Goal: Transaction & Acquisition: Purchase product/service

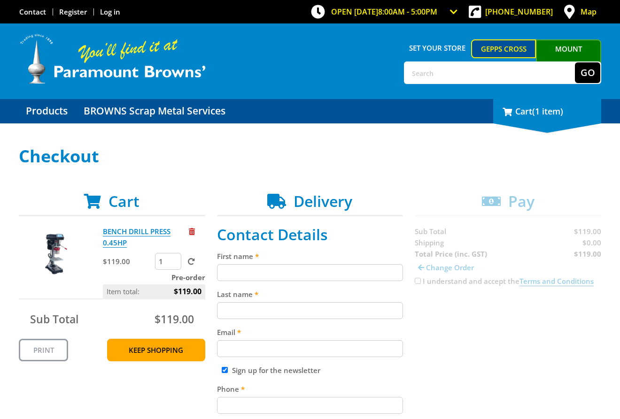
click at [563, 110] on span "(1 item)" at bounding box center [547, 111] width 31 height 11
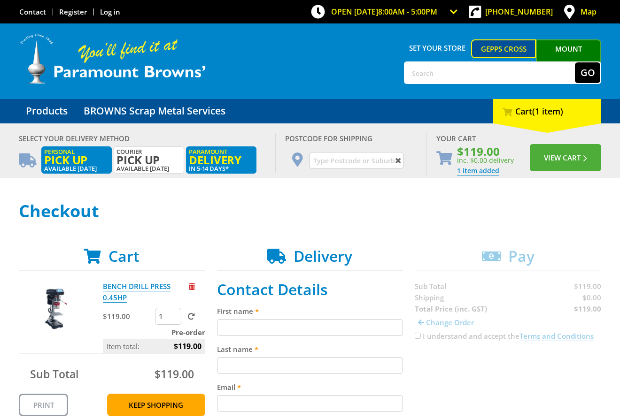
click at [71, 169] on label "Personal Pick up Available in 5 days" at bounding box center [76, 160] width 70 height 27
radio input "true"
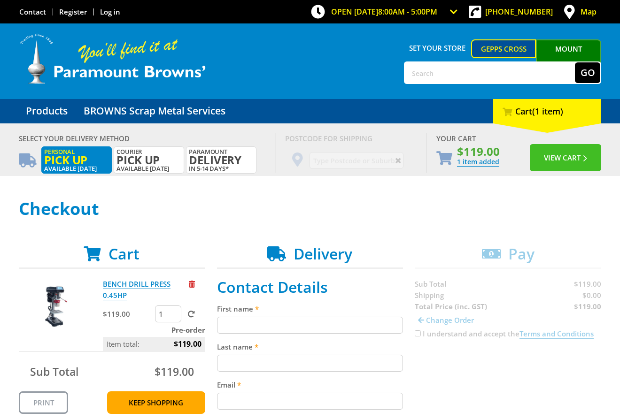
click at [565, 158] on button "View Cart" at bounding box center [565, 157] width 71 height 27
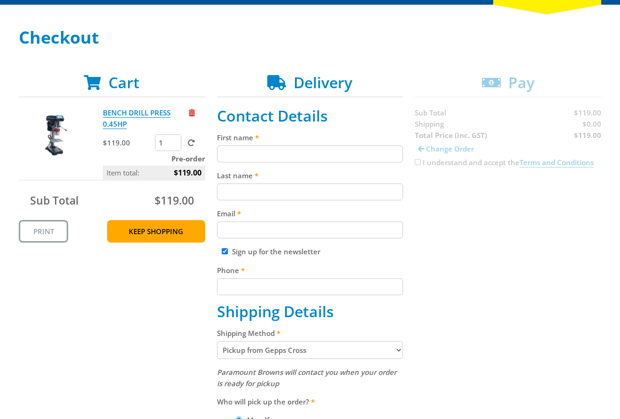
scroll to position [139, 0]
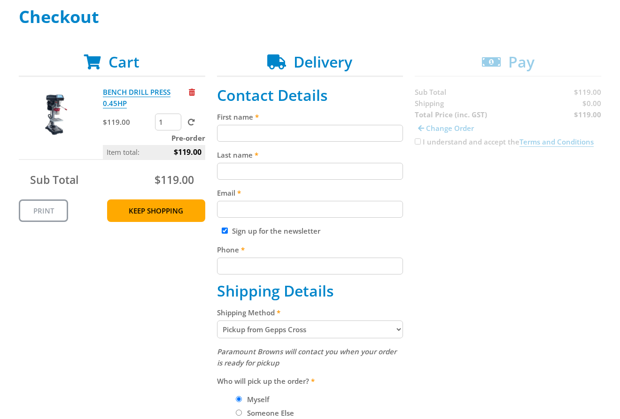
click at [278, 139] on input "First name" at bounding box center [310, 133] width 186 height 17
paste input "[PERSON_NAME]"
type input "[PERSON_NAME]"
click at [232, 166] on input "Last name" at bounding box center [310, 171] width 186 height 17
paste input "[PERSON_NAME]"
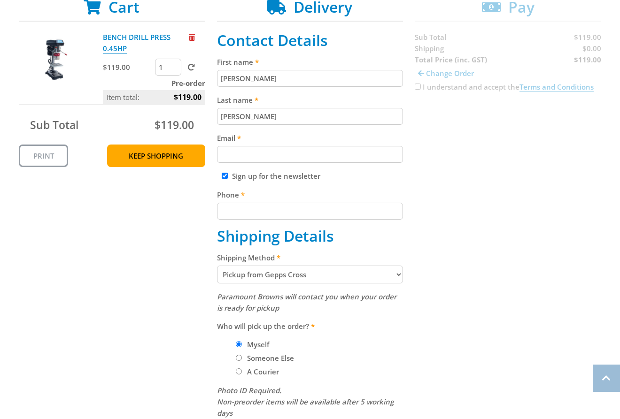
scroll to position [197, 0]
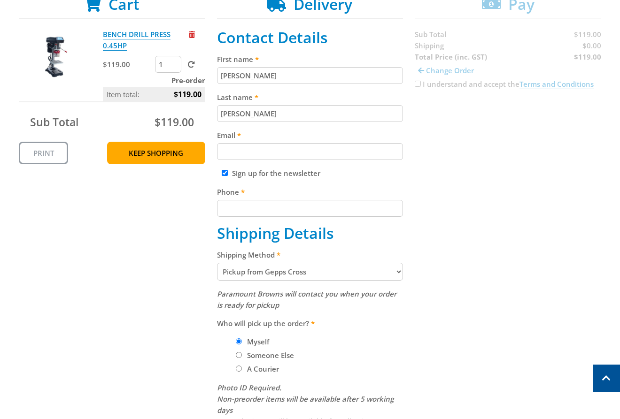
type input "[PERSON_NAME]"
click at [291, 133] on label "Email" at bounding box center [310, 135] width 186 height 11
click at [291, 143] on input "Email" at bounding box center [310, 151] width 186 height 17
click at [279, 152] on input "Email" at bounding box center [310, 151] width 186 height 17
paste input "[EMAIL_ADDRESS][DOMAIN_NAME]"
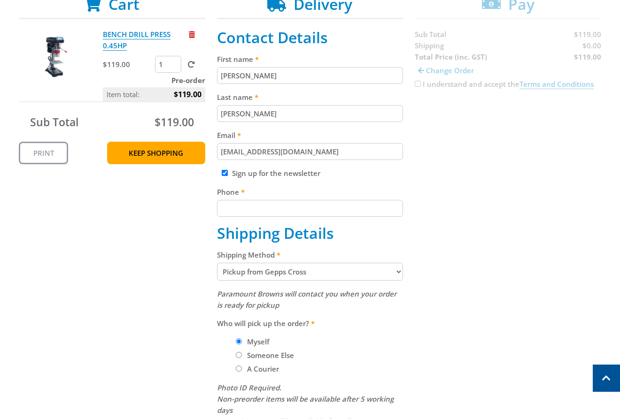
type input "[EMAIL_ADDRESS][DOMAIN_NAME]"
drag, startPoint x: 248, startPoint y: 172, endPoint x: 249, endPoint y: 189, distance: 17.5
click at [248, 178] on label "Sign up for the newsletter" at bounding box center [276, 173] width 88 height 9
click at [228, 176] on input "Sign up for the newsletter" at bounding box center [225, 173] width 6 height 6
checkbox input "false"
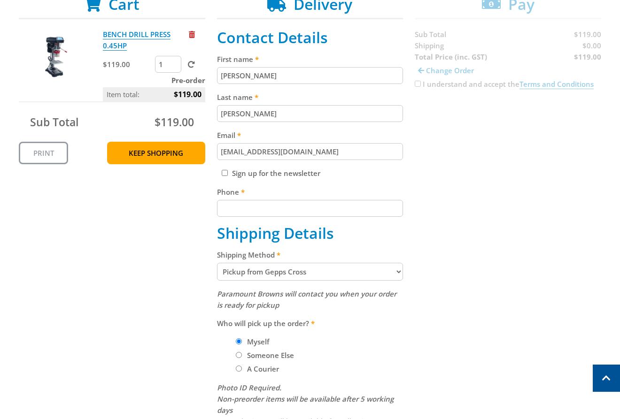
click at [255, 201] on input "Phone" at bounding box center [310, 208] width 186 height 17
paste input "[PHONE_NUMBER]"
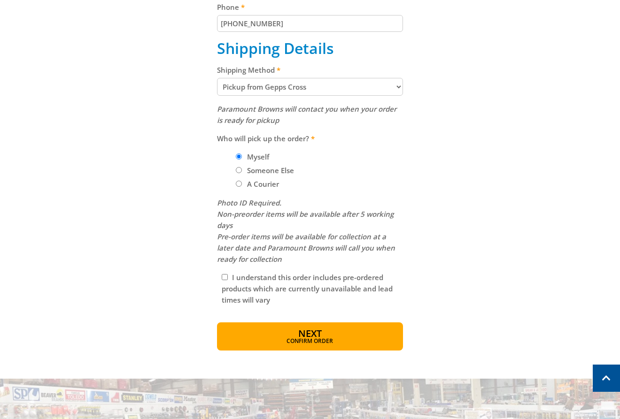
scroll to position [376, 0]
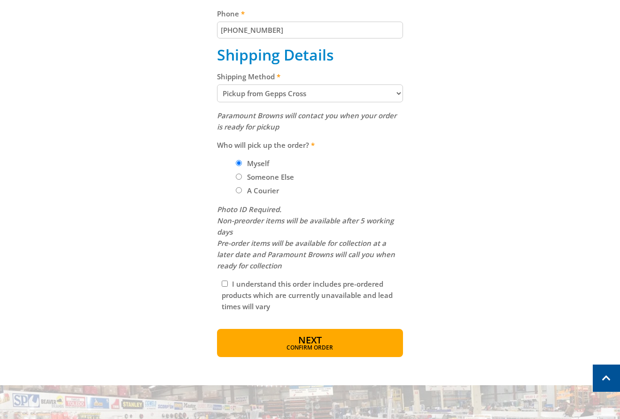
type input "[PHONE_NUMBER]"
click at [283, 96] on select "Pickup from Gepps Cross Delivery" at bounding box center [310, 94] width 186 height 18
click at [217, 85] on select "Pickup from Gepps Cross Delivery" at bounding box center [310, 94] width 186 height 18
click at [410, 124] on div "Cart BENCH DRILL PRESS 0.45HP $119.00 1 Pre-order Item total: $119.00 Sub Total…" at bounding box center [310, 87] width 582 height 541
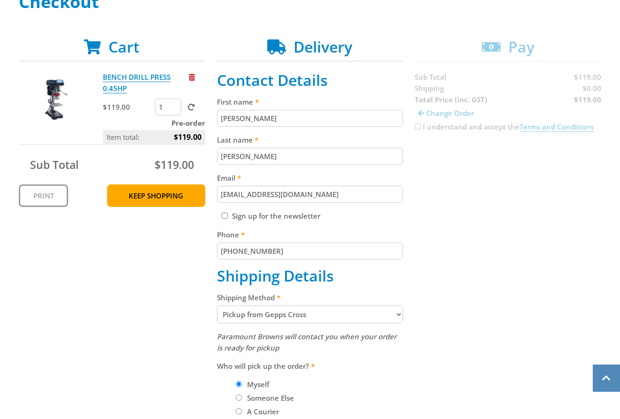
scroll to position [296, 0]
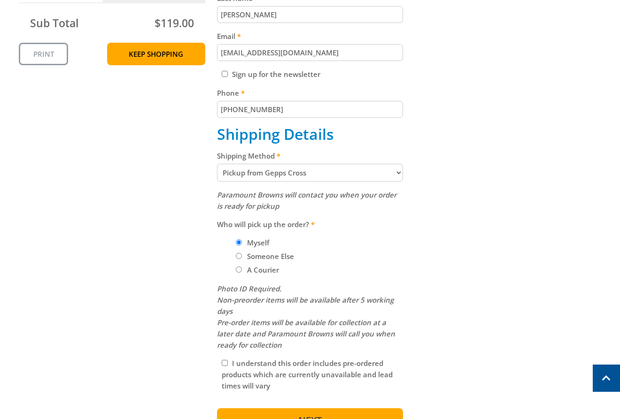
click at [298, 413] on button "Next Confirm order" at bounding box center [310, 423] width 186 height 28
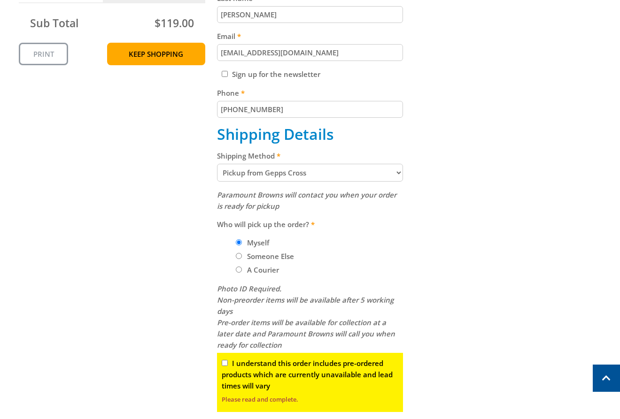
click at [223, 363] on input "I understand this order includes pre-ordered products which are currently unava…" at bounding box center [225, 363] width 6 height 6
checkbox input "true"
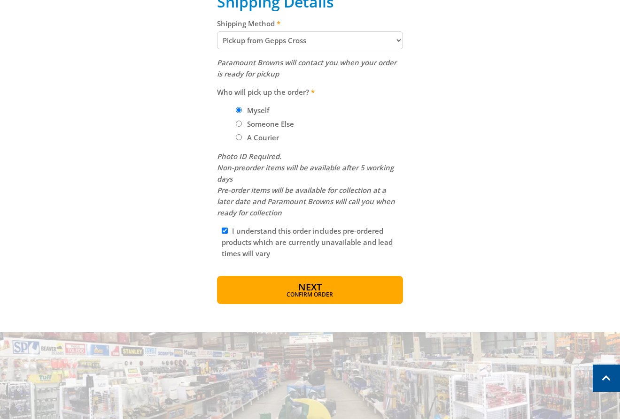
scroll to position [431, 0]
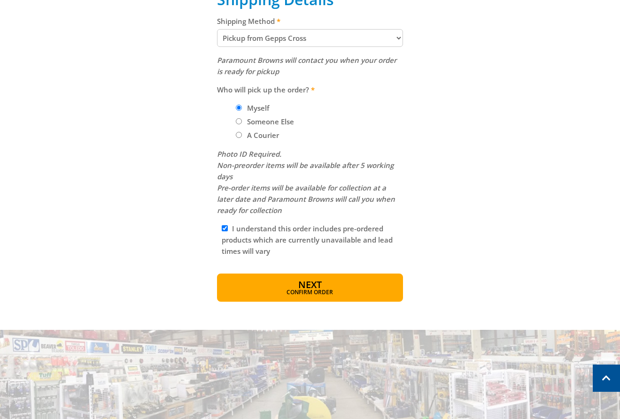
click at [323, 294] on span "Confirm order" at bounding box center [310, 293] width 146 height 6
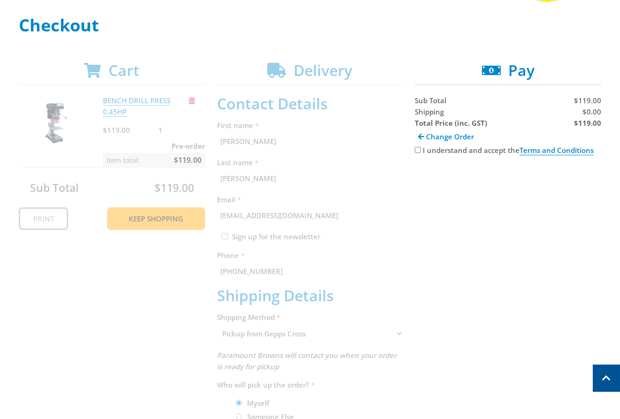
scroll to position [136, 0]
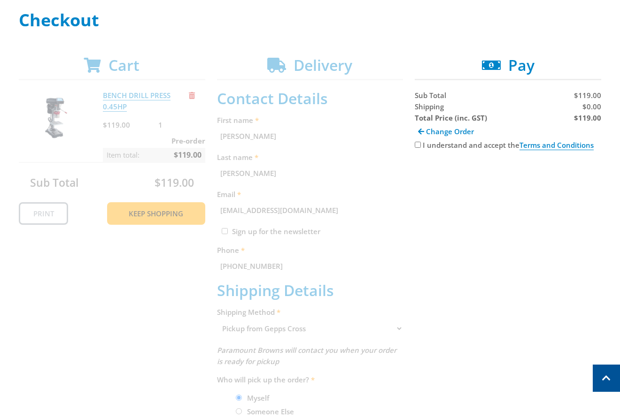
click at [416, 146] on input "I understand and accept the Terms and Conditions" at bounding box center [418, 145] width 6 height 6
checkbox input "true"
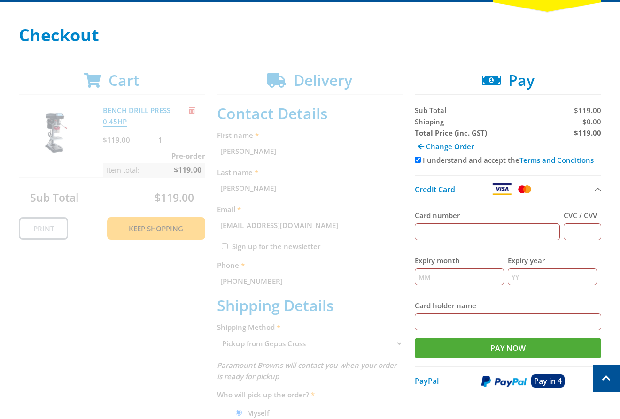
scroll to position [0, 0]
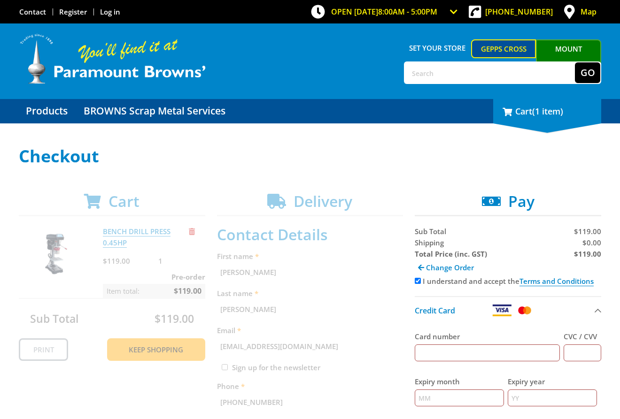
click at [519, 108] on div "1 Cart (1 item)" at bounding box center [547, 111] width 108 height 24
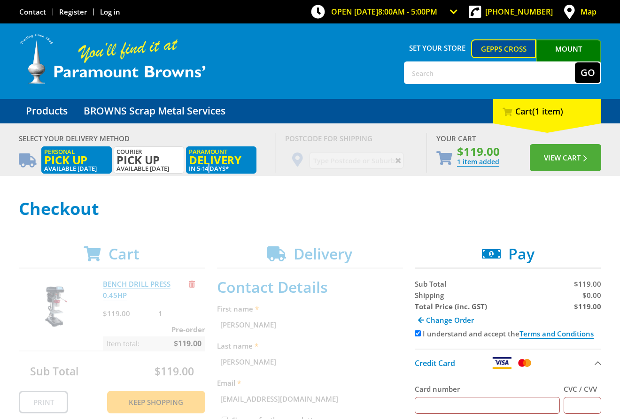
drag, startPoint x: 207, startPoint y: 166, endPoint x: 254, endPoint y: 169, distance: 47.0
click at [207, 166] on label "Paramount Delivery in 5-14 days*" at bounding box center [221, 160] width 70 height 27
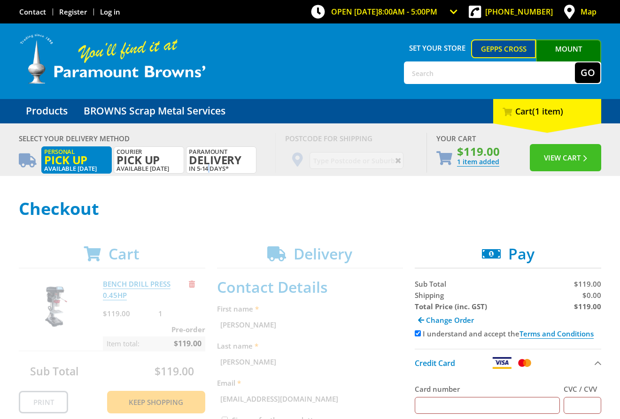
click at [574, 162] on button "View Cart" at bounding box center [565, 157] width 71 height 27
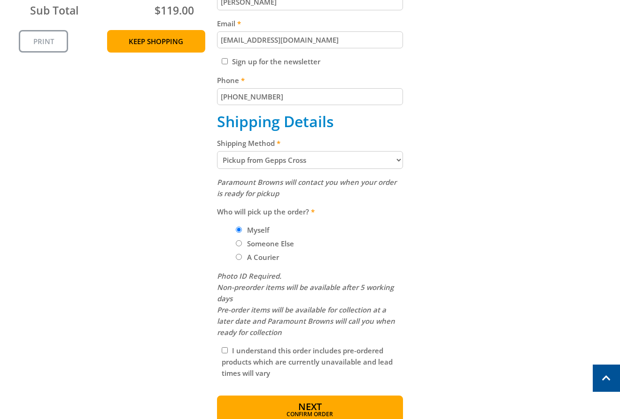
scroll to position [310, 0]
click at [293, 163] on select "Pickup from Gepps Cross Delivery" at bounding box center [310, 160] width 186 height 18
select select "Delivery"
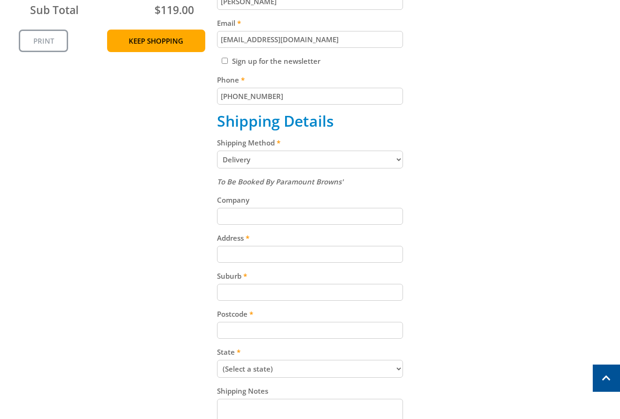
click at [428, 203] on div "Cart BENCH DRILL PRESS 0.45HP $119.00 1 Pre-order Item total: $119.00 Sub Total…" at bounding box center [310, 208] width 582 height 651
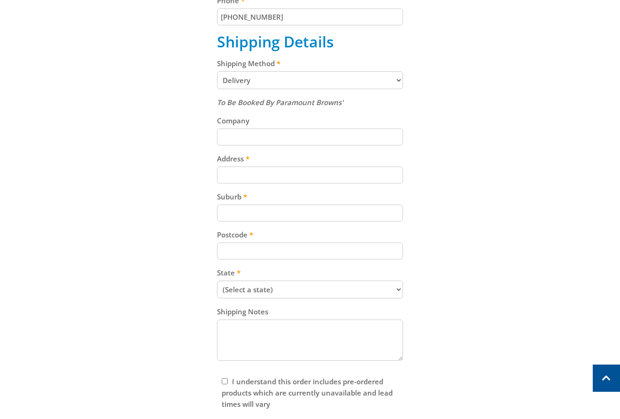
scroll to position [395, 0]
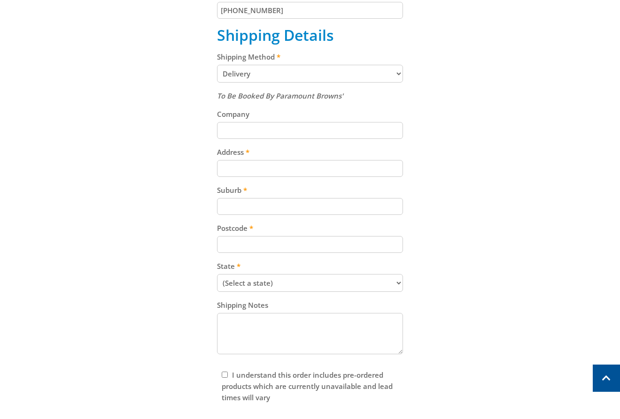
click at [278, 202] on input "Suburb" at bounding box center [310, 206] width 186 height 17
click at [269, 167] on input "Address" at bounding box center [310, 168] width 186 height 17
paste input "99 Cavan Road"
type input "99 Cavan Road"
click at [254, 232] on label "Postcode" at bounding box center [310, 228] width 186 height 11
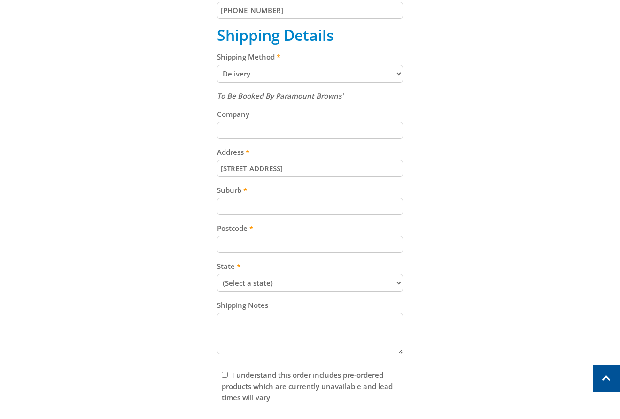
click at [254, 236] on input "Postcode" at bounding box center [310, 244] width 186 height 17
click at [263, 210] on input "Suburb" at bounding box center [310, 206] width 186 height 17
paste input "Gepps Cross"
type input "Gepps Cross"
click at [301, 236] on div "Postcode" at bounding box center [310, 238] width 186 height 31
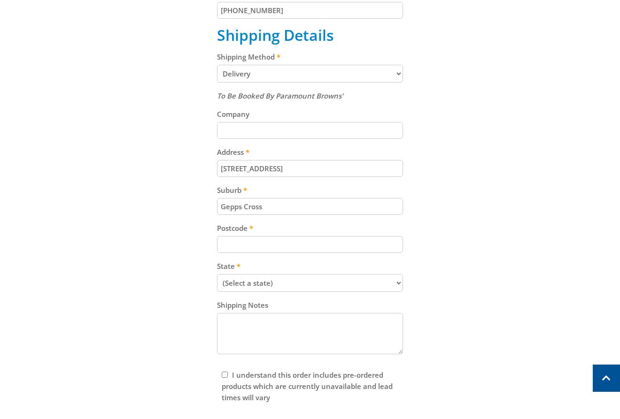
click at [300, 245] on input "Postcode" at bounding box center [310, 244] width 186 height 17
paste input "5094"
type input "5094"
click at [295, 278] on select "(Select a state) South Australia Victoria New South Wales Queensland Western Au…" at bounding box center [310, 283] width 186 height 18
select select "SA"
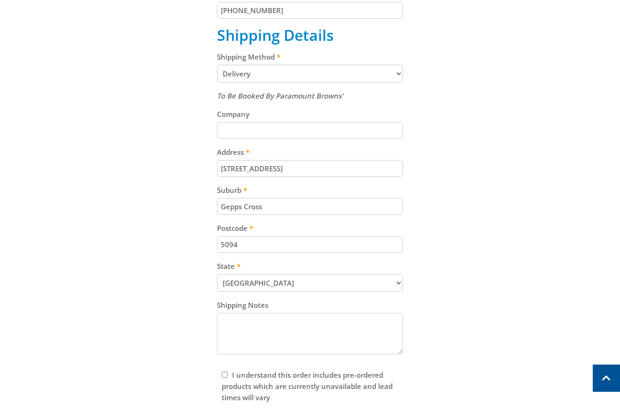
click at [217, 274] on select "(Select a state) South Australia Victoria New South Wales Queensland Western Au…" at bounding box center [310, 283] width 186 height 18
click at [490, 243] on div "Cart BENCH DRILL PRESS 0.45HP $119.00 1 Pre-order Item total: $119.00 Sub Total…" at bounding box center [310, 122] width 582 height 651
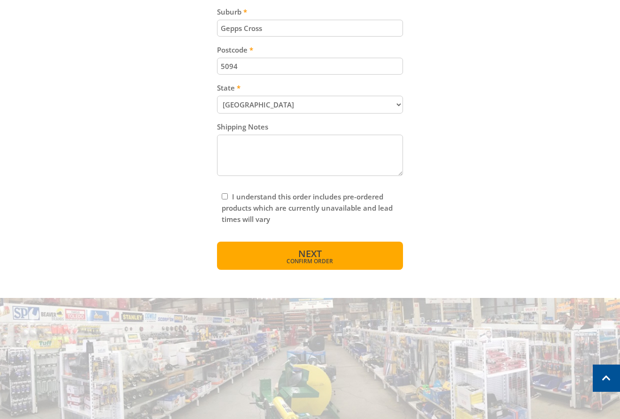
scroll to position [582, 0]
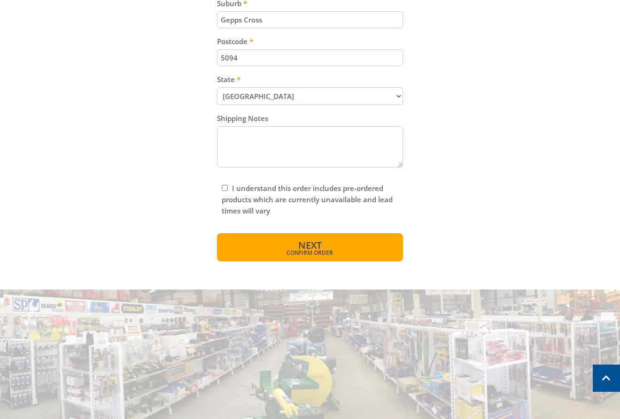
click at [357, 240] on button "Next Confirm order" at bounding box center [310, 247] width 186 height 28
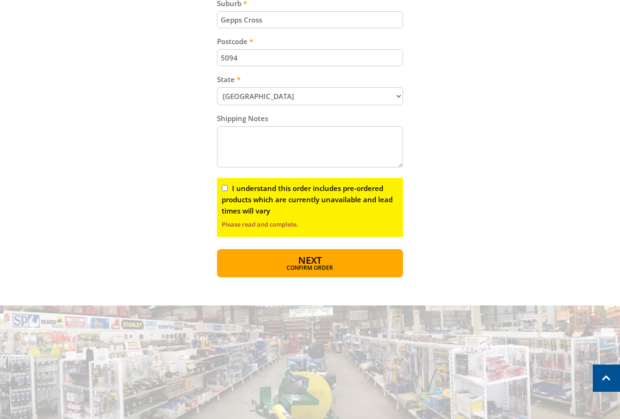
click at [224, 187] on input "I understand this order includes pre-ordered products which are currently unava…" at bounding box center [225, 188] width 6 height 6
checkbox input "true"
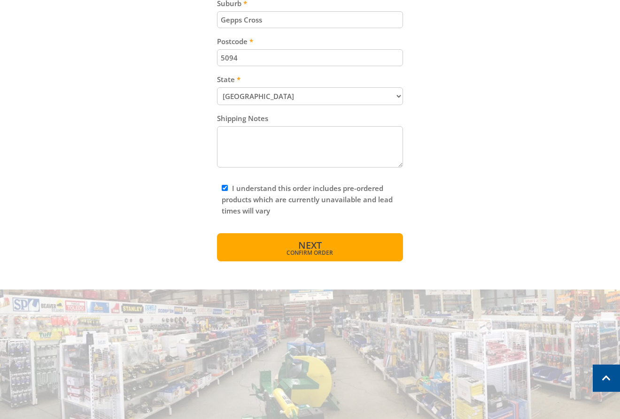
click at [282, 255] on span "Confirm order" at bounding box center [310, 253] width 146 height 6
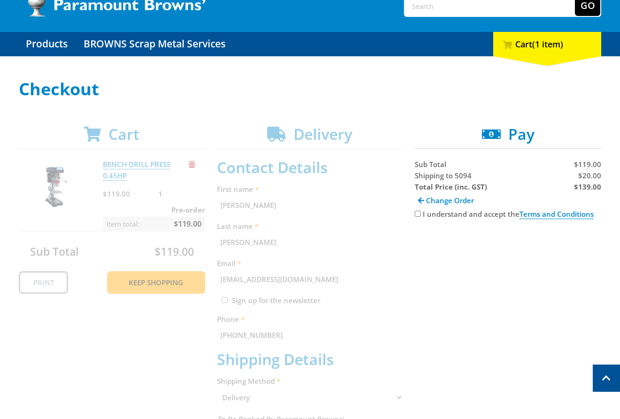
scroll to position [50, 0]
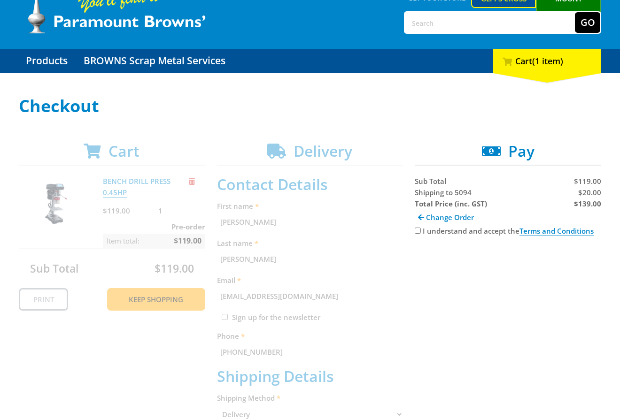
click at [499, 154] on span at bounding box center [491, 151] width 19 height 15
click at [426, 232] on label "I understand and accept the Terms and Conditions" at bounding box center [508, 231] width 171 height 10
click at [421, 232] on input "I understand and accept the Terms and Conditions" at bounding box center [418, 231] width 6 height 6
checkbox input "true"
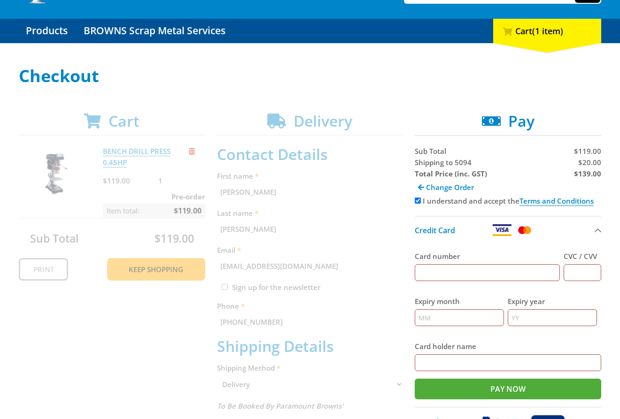
scroll to position [81, 0]
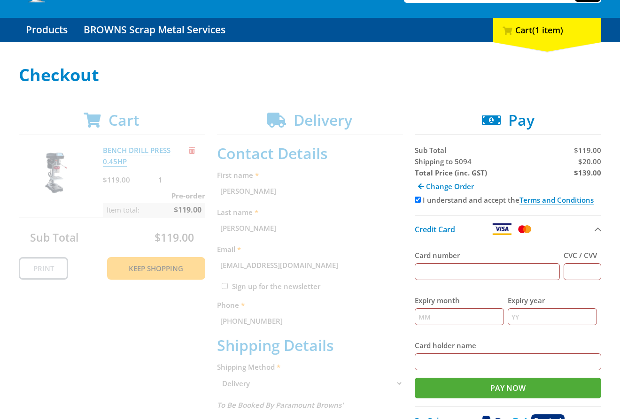
click at [588, 162] on span "$20.00" at bounding box center [589, 161] width 23 height 9
copy span "20.00"
click at [596, 171] on strong "$139.00" at bounding box center [587, 172] width 27 height 9
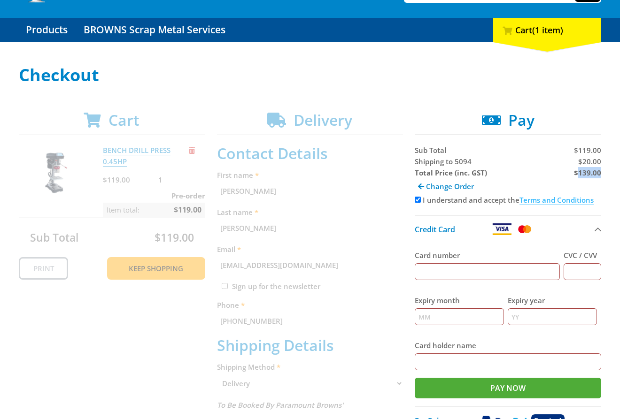
copy strong "139.00"
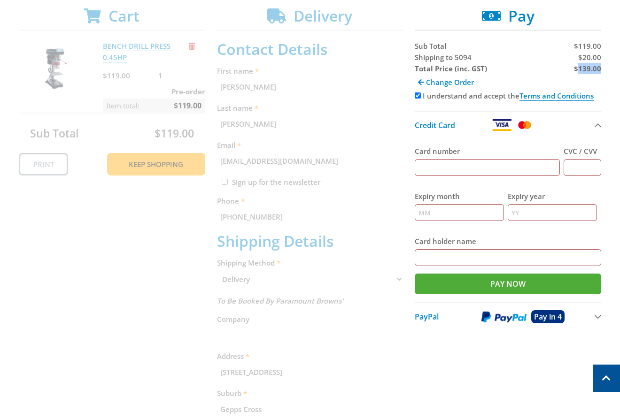
scroll to position [0, 0]
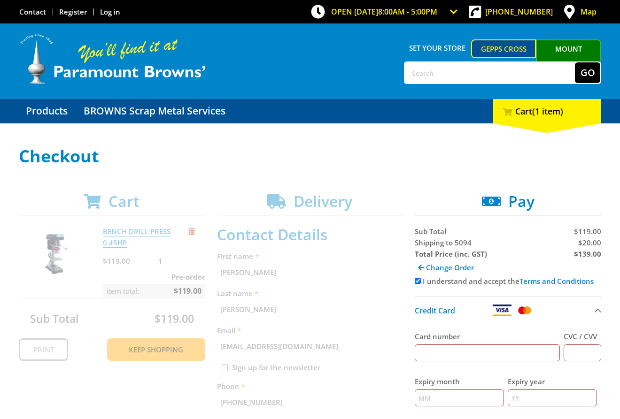
click at [429, 244] on span "Shipping to 5094" at bounding box center [443, 242] width 57 height 9
copy span "Shipping"
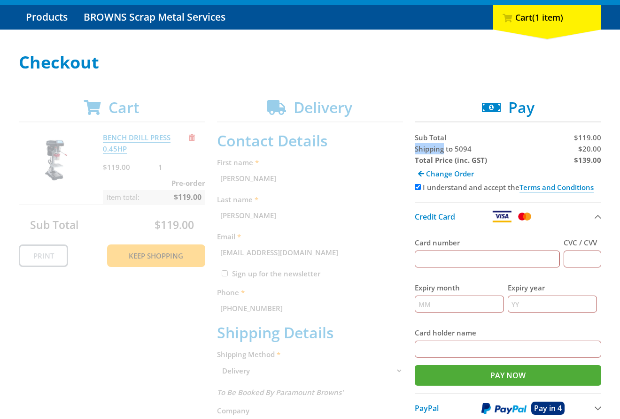
scroll to position [104, 0]
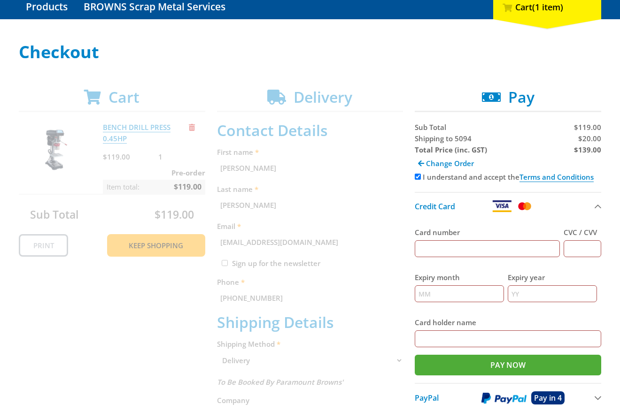
click at [557, 88] on h2 "Pay" at bounding box center [508, 97] width 186 height 18
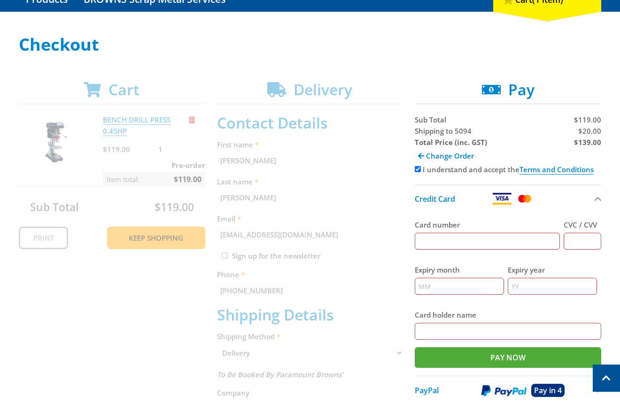
scroll to position [95, 0]
